Goal: Information Seeking & Learning: Learn about a topic

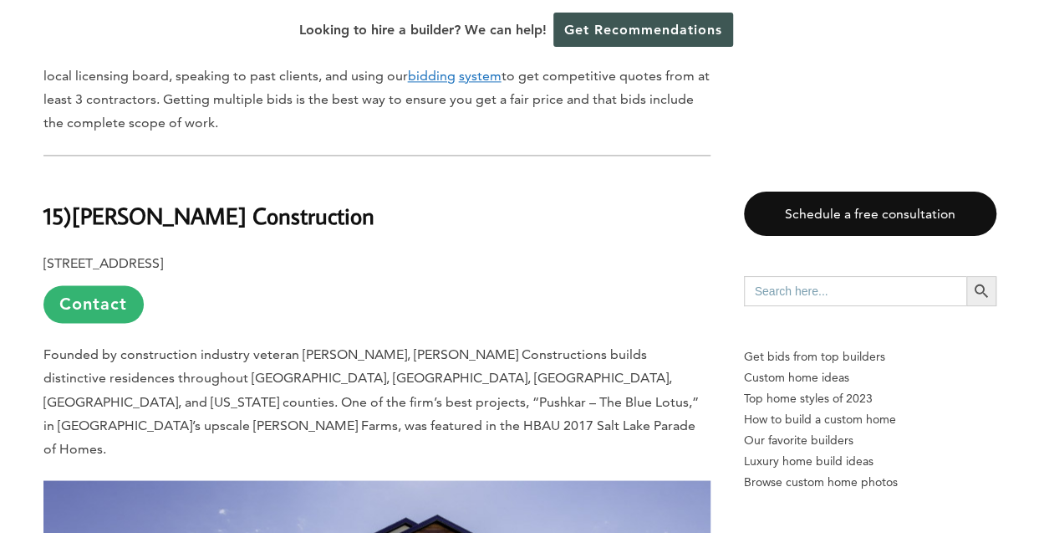
scroll to position [1216, 0]
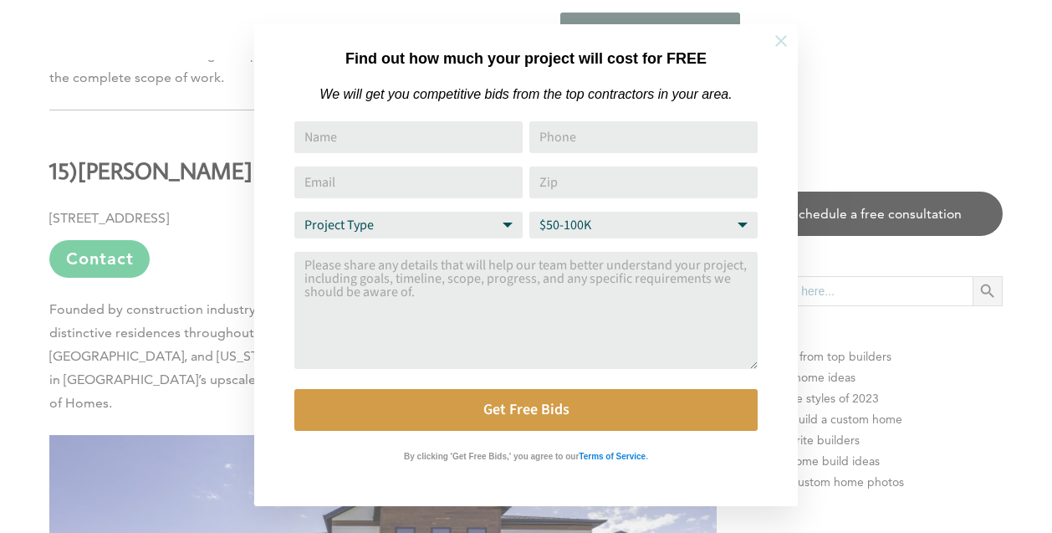
click at [780, 50] on button at bounding box center [781, 41] width 59 height 59
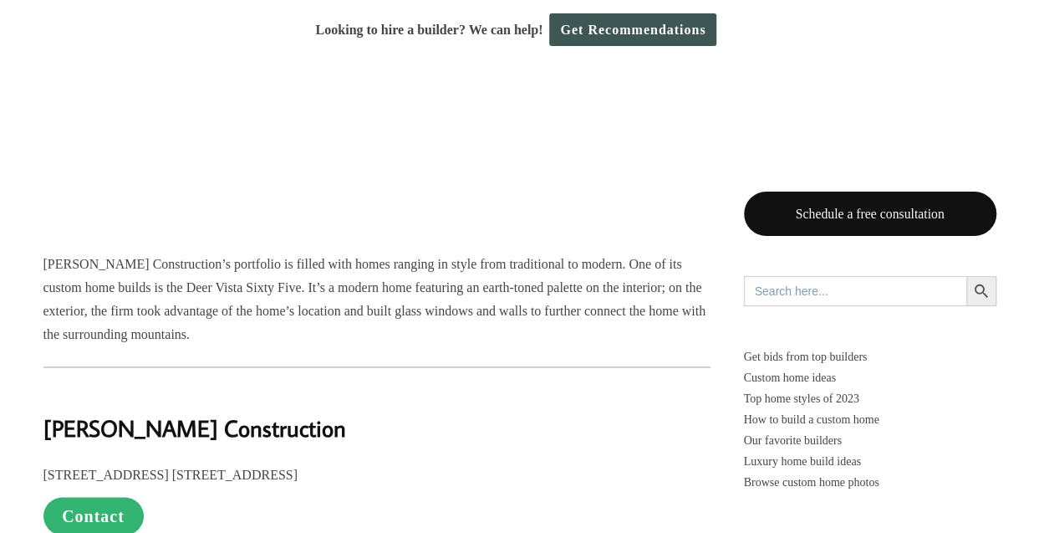
scroll to position [4767, 0]
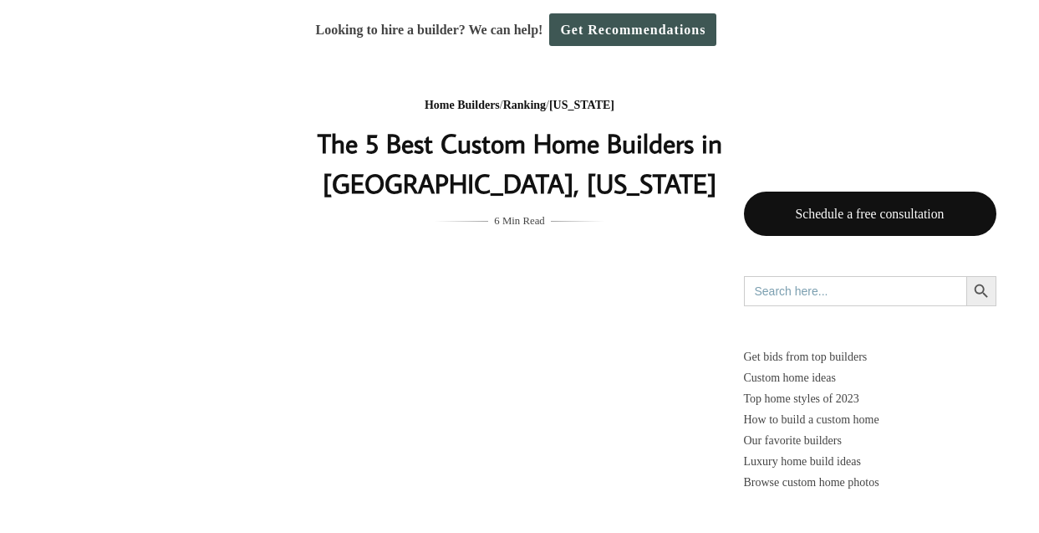
scroll to position [2676, 0]
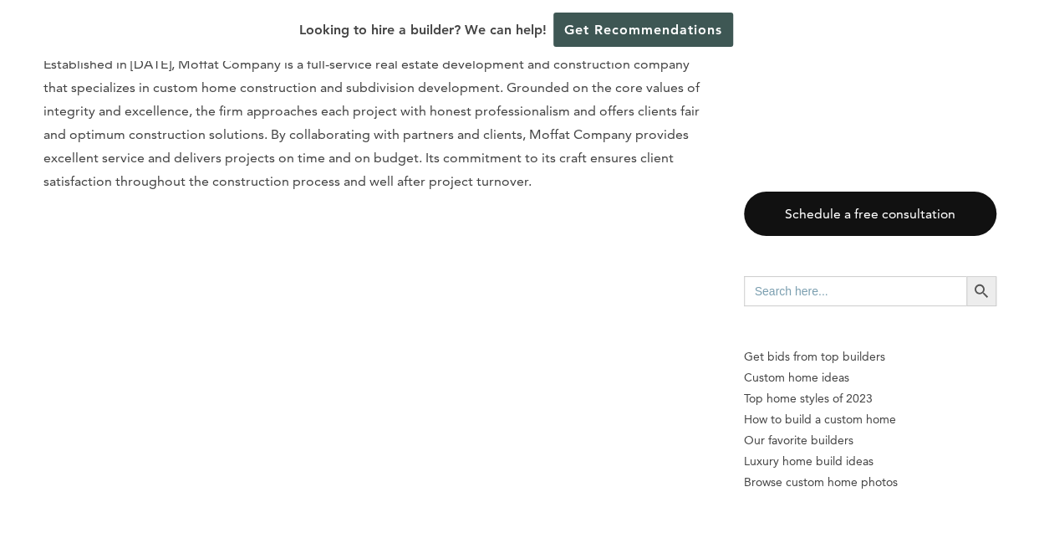
scroll to position [4644, 0]
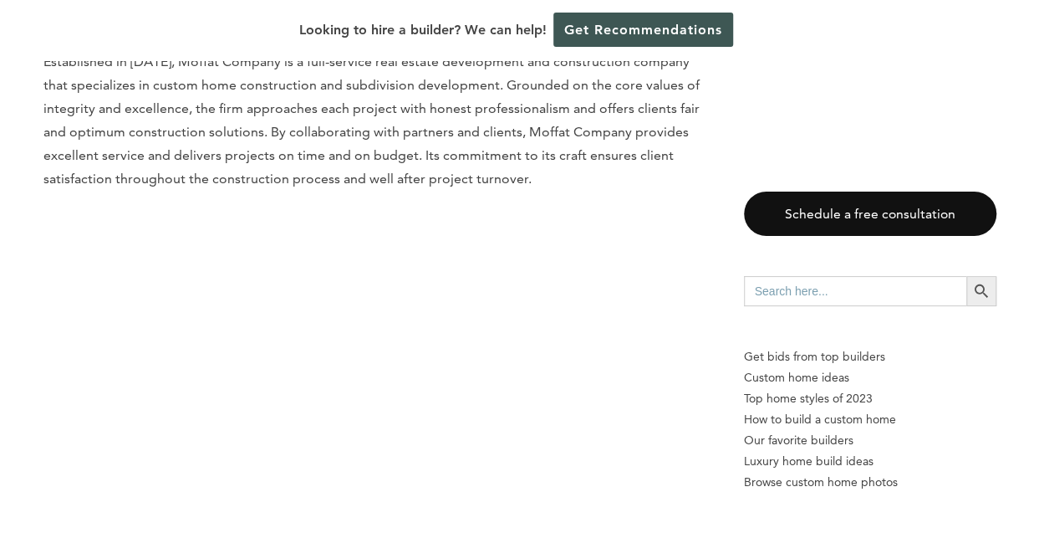
drag, startPoint x: 74, startPoint y: 132, endPoint x: 61, endPoint y: 133, distance: 12.6
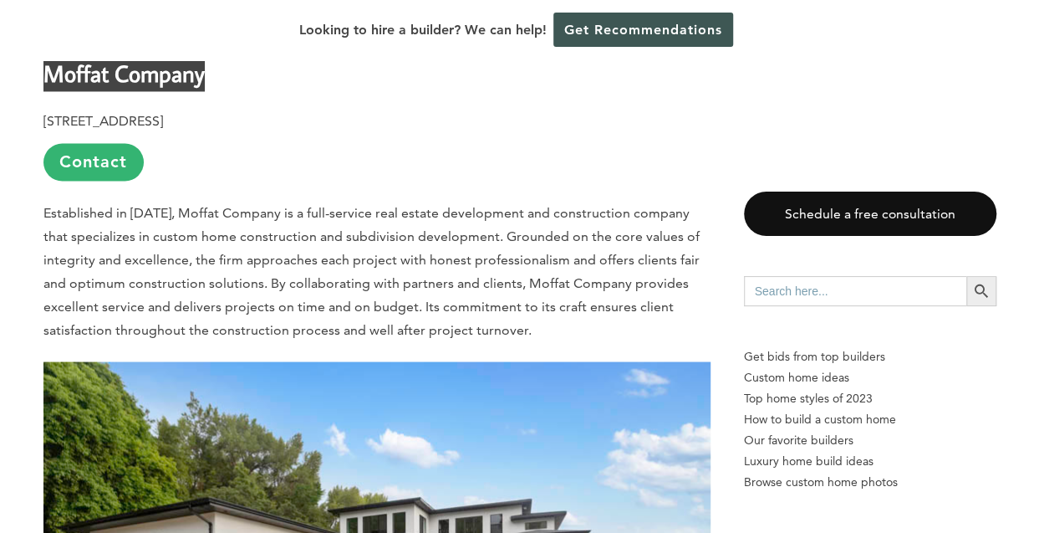
scroll to position [4271, 0]
